Goal: Use online tool/utility: Utilize a website feature to perform a specific function

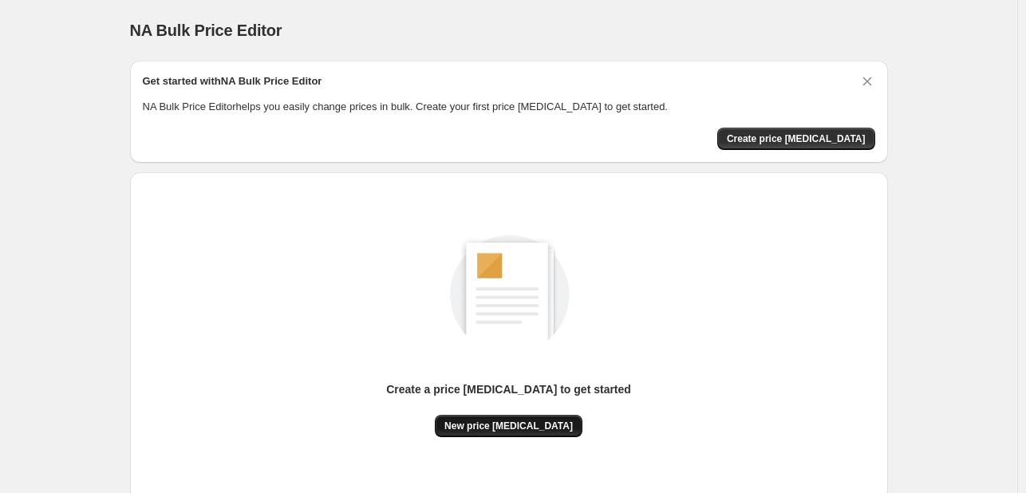
click at [493, 422] on span "New price [MEDICAL_DATA]" at bounding box center [508, 425] width 128 height 13
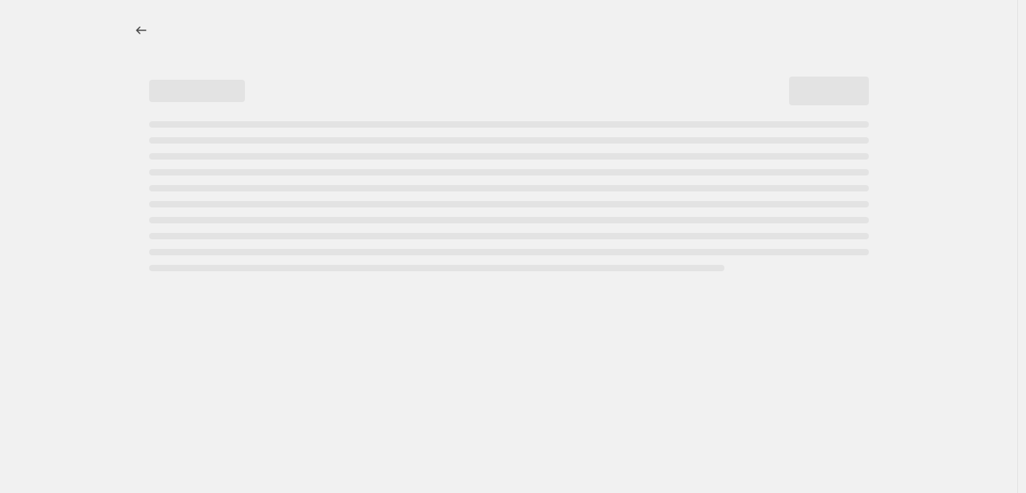
select select "percentage"
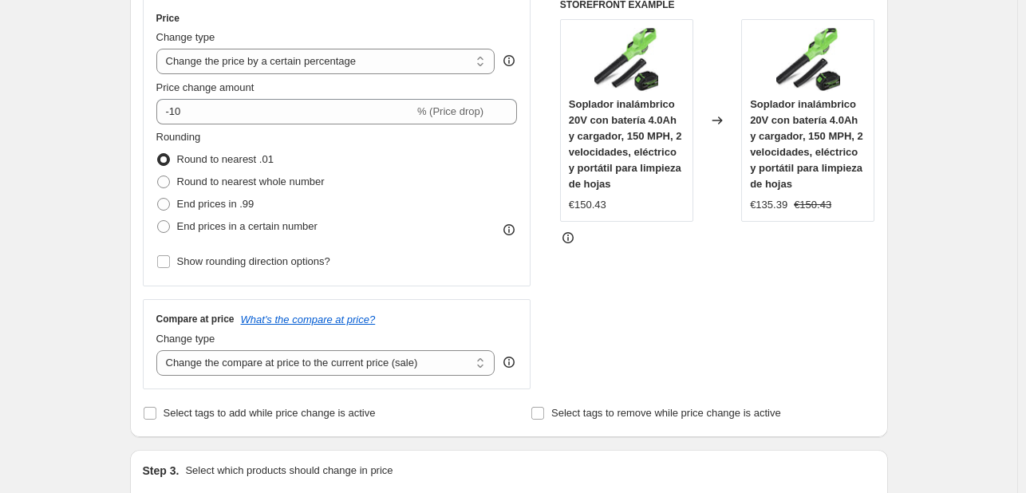
scroll to position [319, 0]
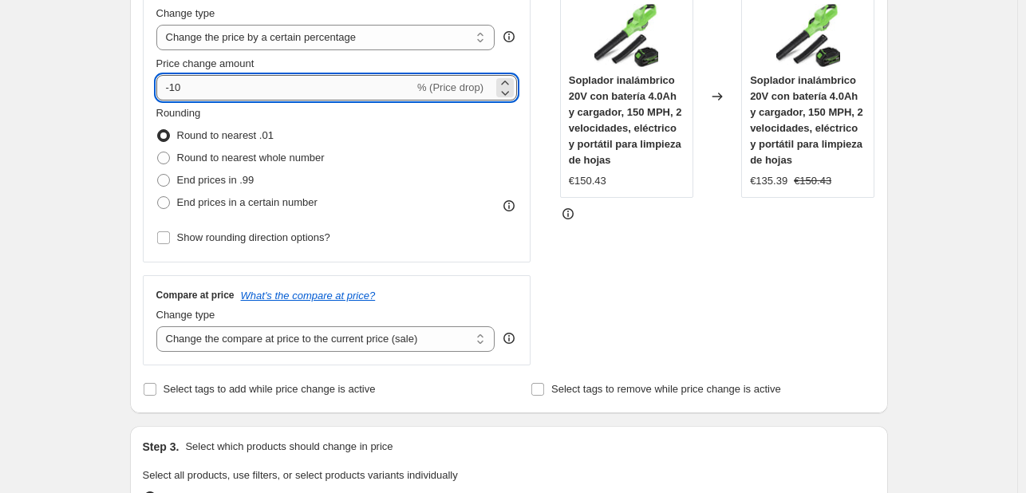
click at [265, 90] on input "-10" at bounding box center [285, 88] width 258 height 26
type input "-1"
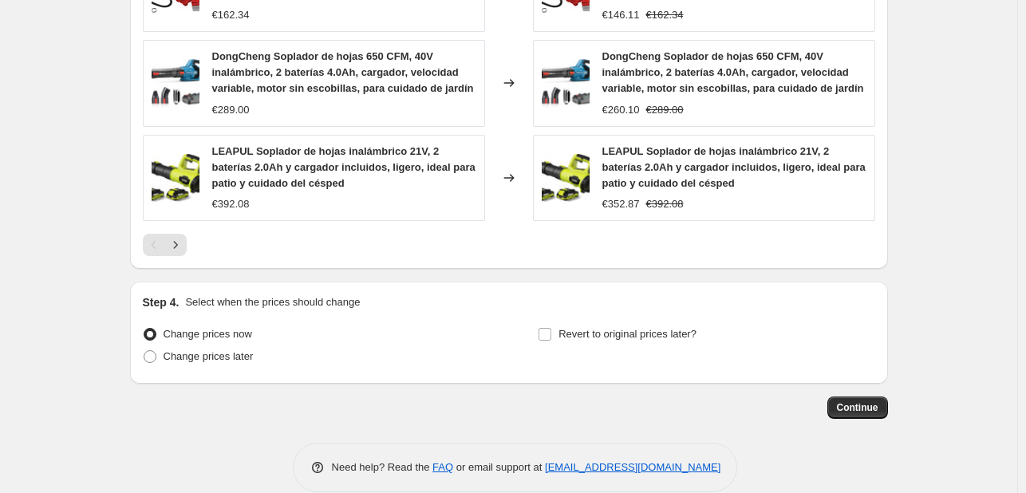
scroll to position [1206, 0]
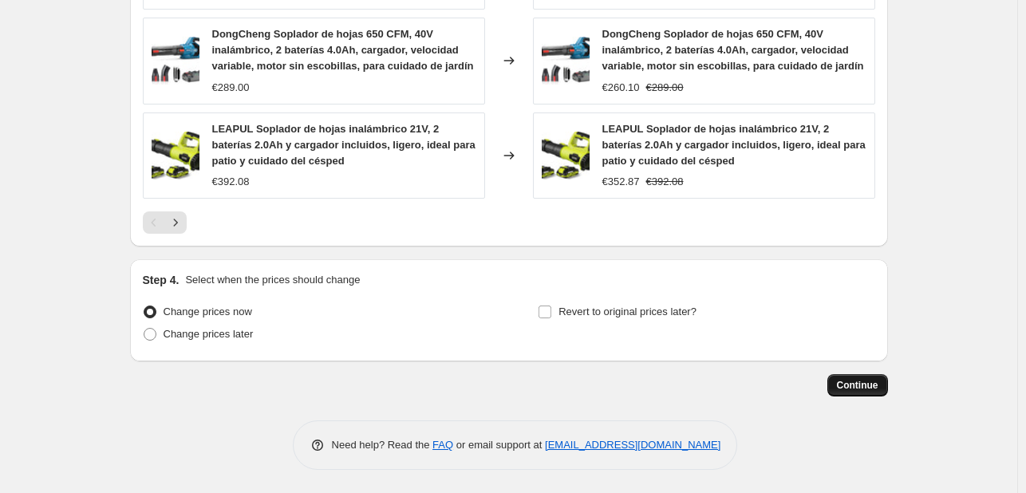
type input "-22"
click at [848, 393] on button "Continue" at bounding box center [857, 385] width 61 height 22
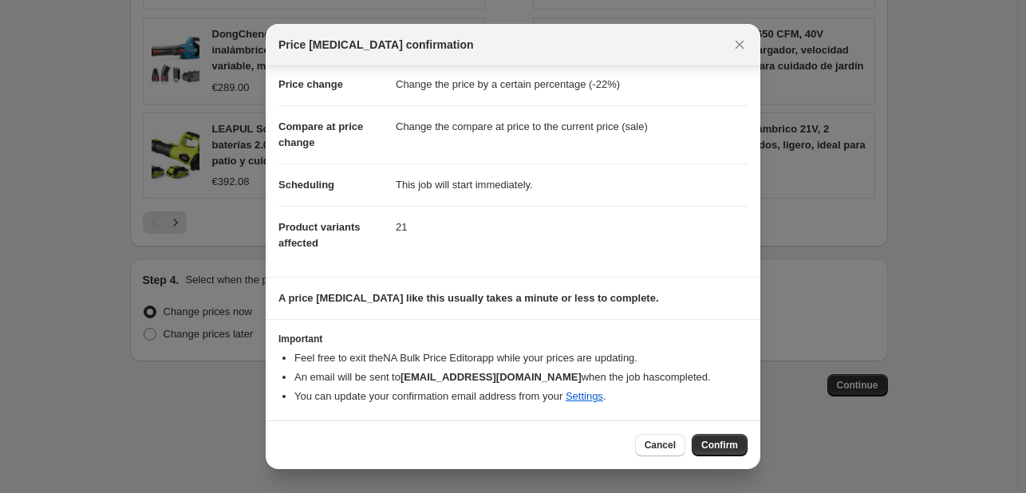
scroll to position [30, 0]
click at [734, 444] on span "Confirm" at bounding box center [719, 445] width 37 height 13
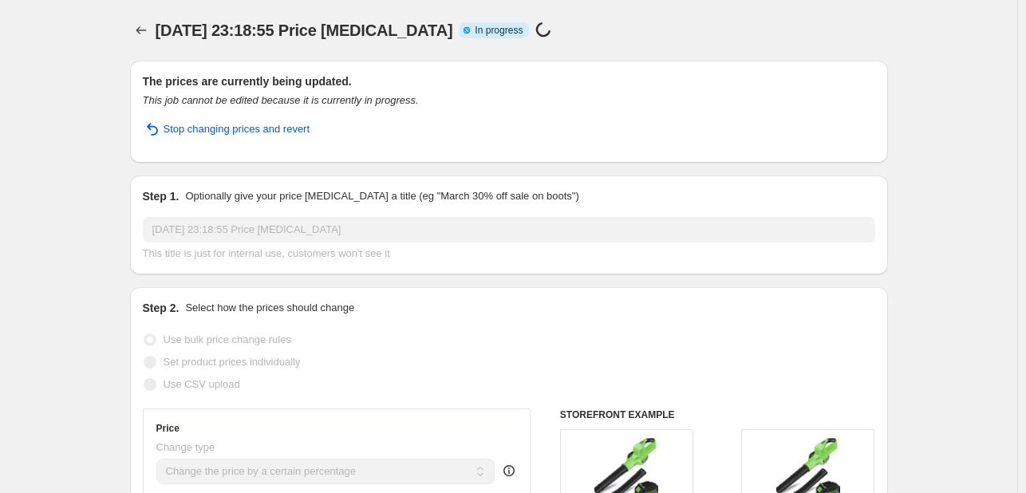
select select "percentage"
